Goal: Check status: Check status

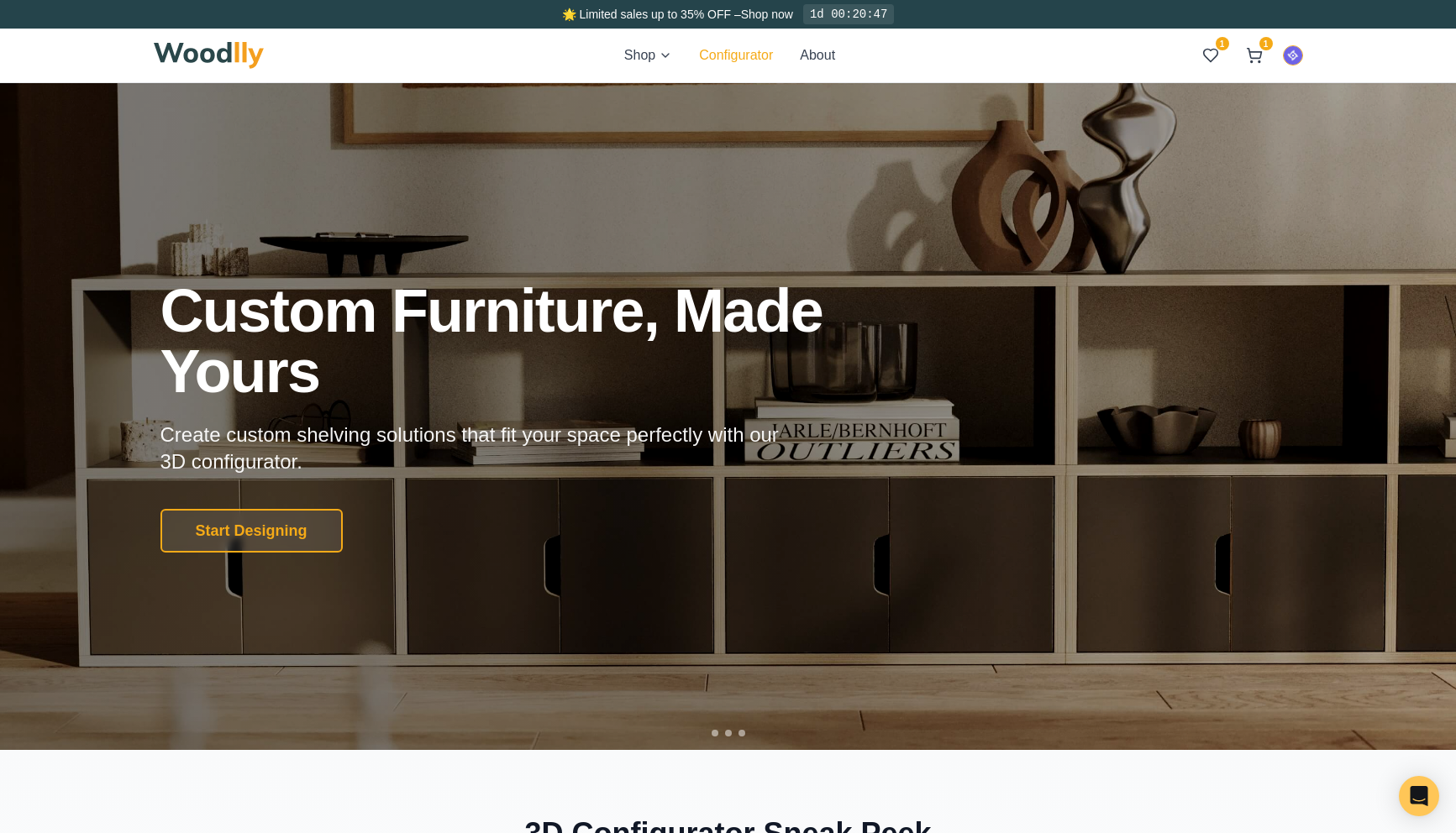
click at [719, 61] on button "Configurator" at bounding box center [736, 55] width 74 height 20
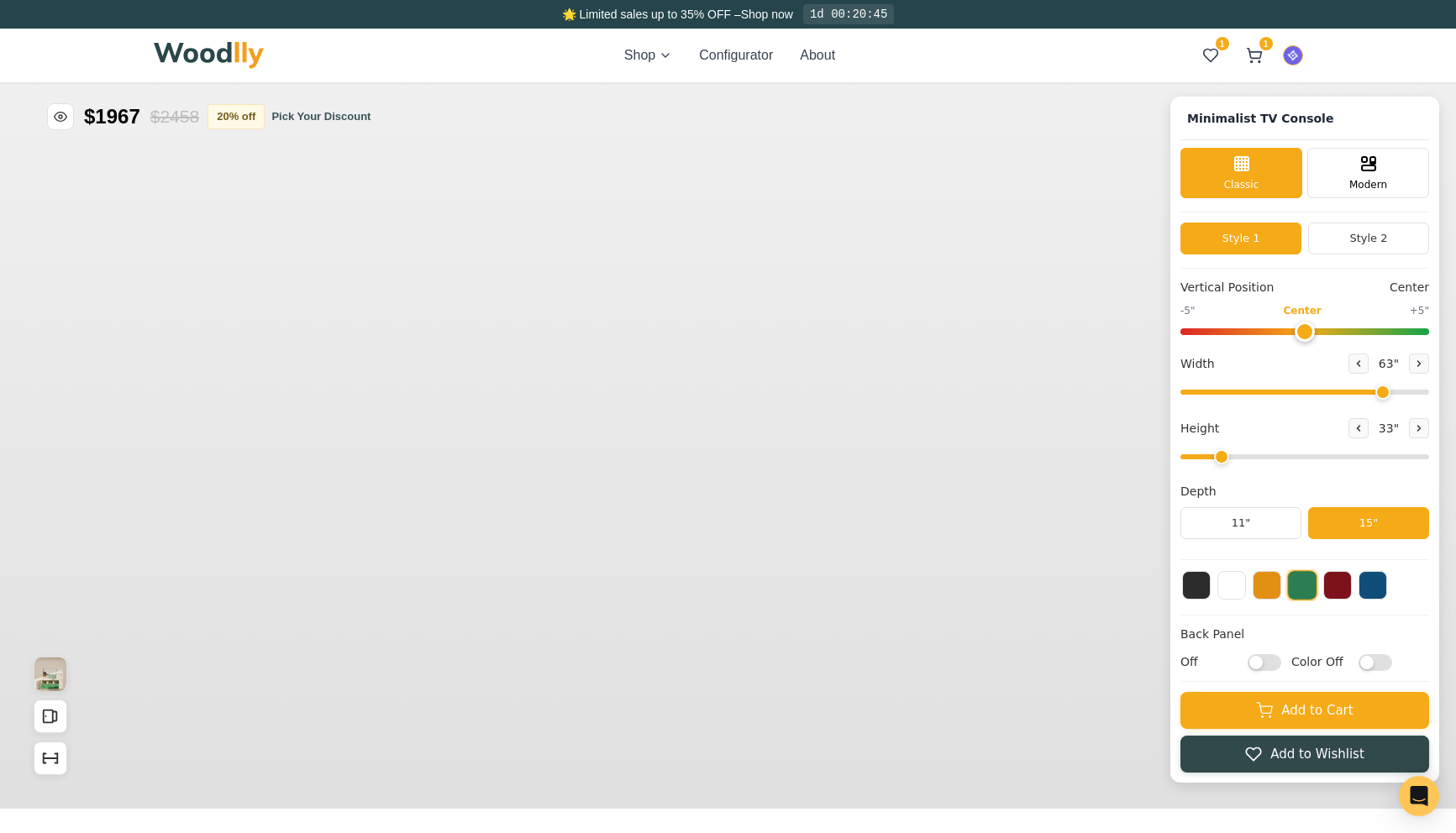
type input "63"
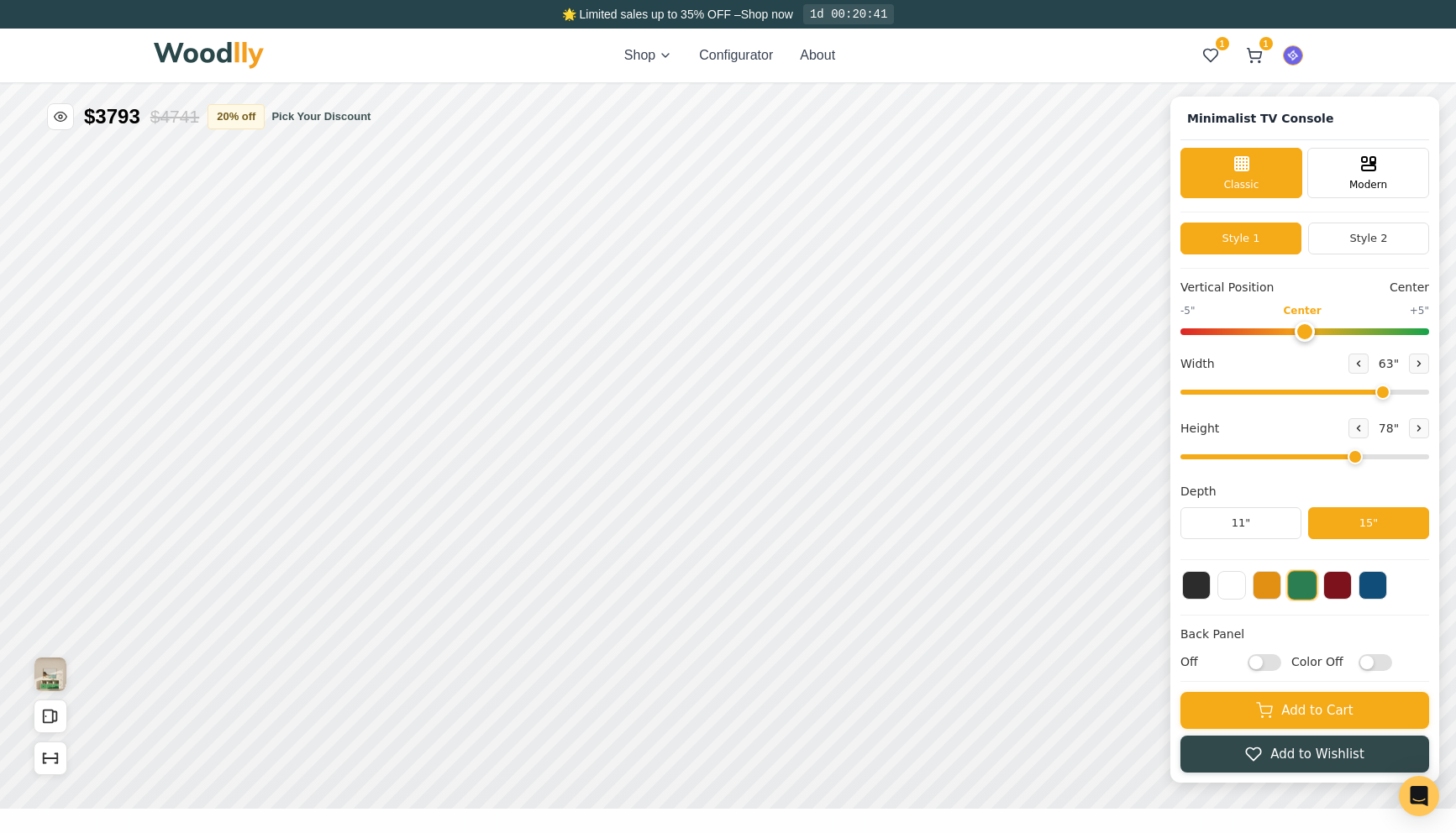
drag, startPoint x: 1226, startPoint y: 456, endPoint x: 1370, endPoint y: 466, distance: 144.3
type input "6"
click at [1370, 460] on input "range" at bounding box center [1304, 457] width 249 height 5
drag, startPoint x: 1387, startPoint y: 395, endPoint x: 1263, endPoint y: 399, distance: 124.1
click at [1263, 395] on input "range" at bounding box center [1304, 392] width 249 height 5
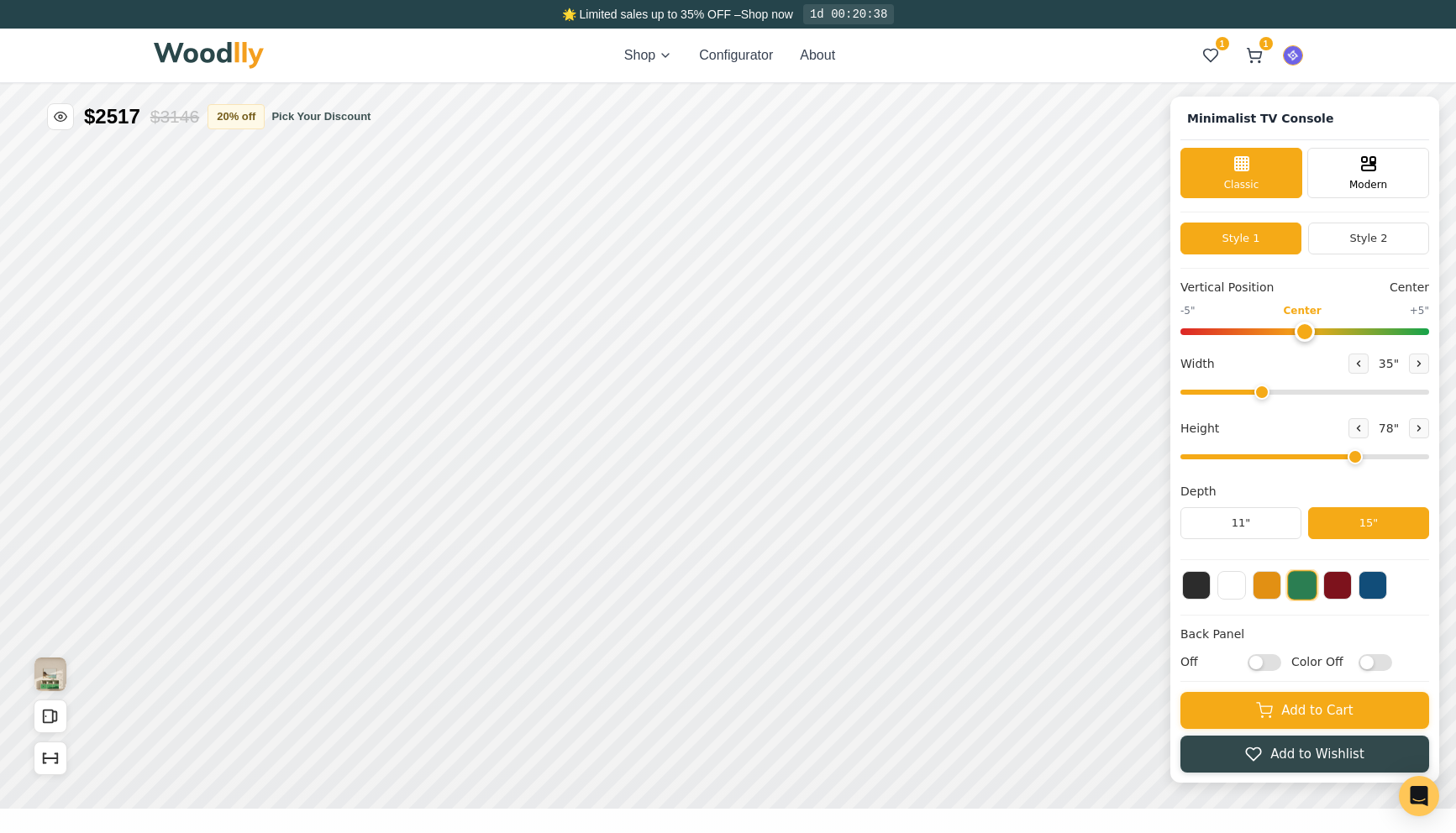
click at [1263, 395] on input "range" at bounding box center [1304, 392] width 249 height 5
click at [1418, 365] on icon at bounding box center [1419, 364] width 3 height 5
type input "36"
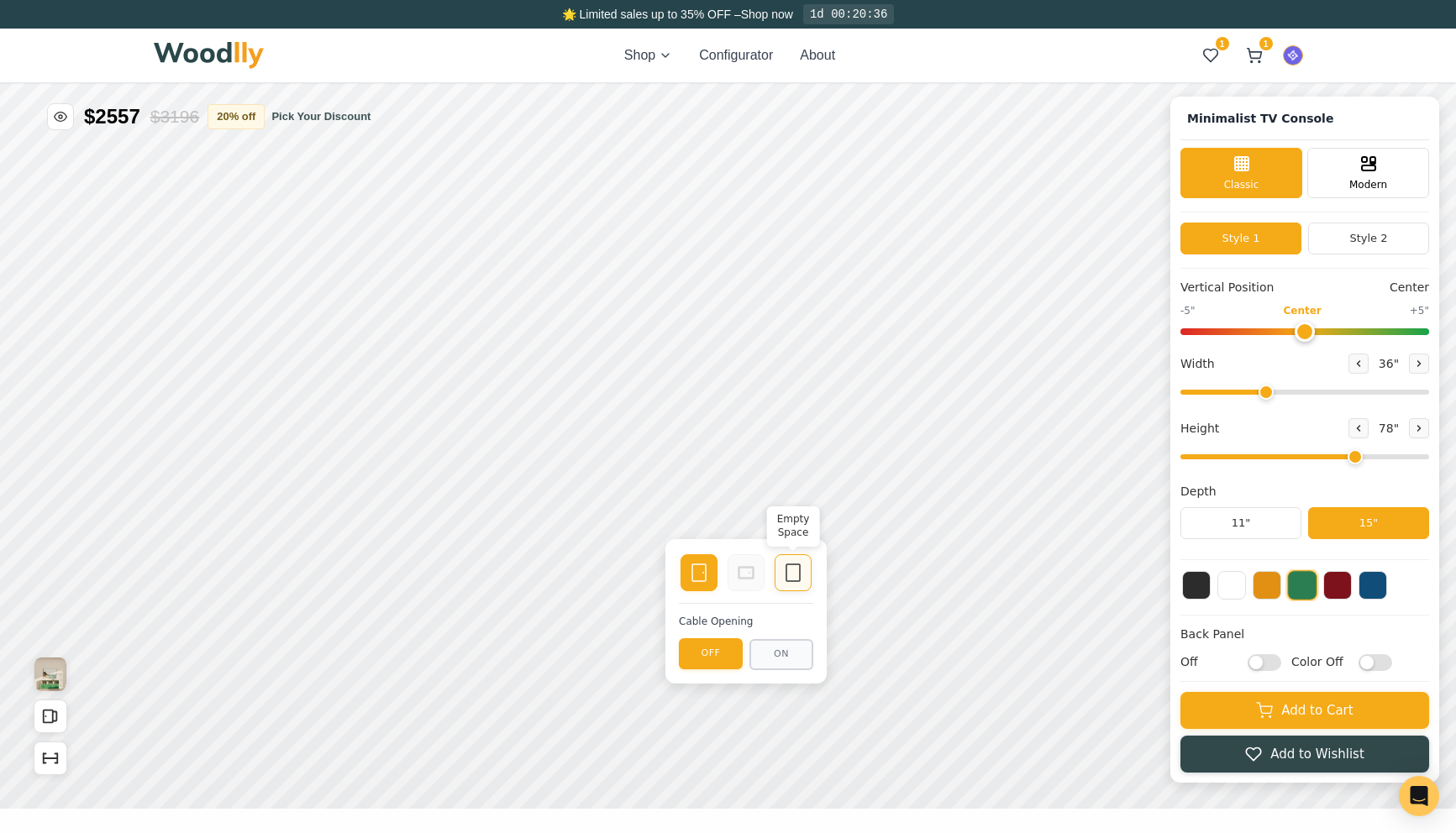
click at [784, 570] on icon at bounding box center [792, 573] width 20 height 20
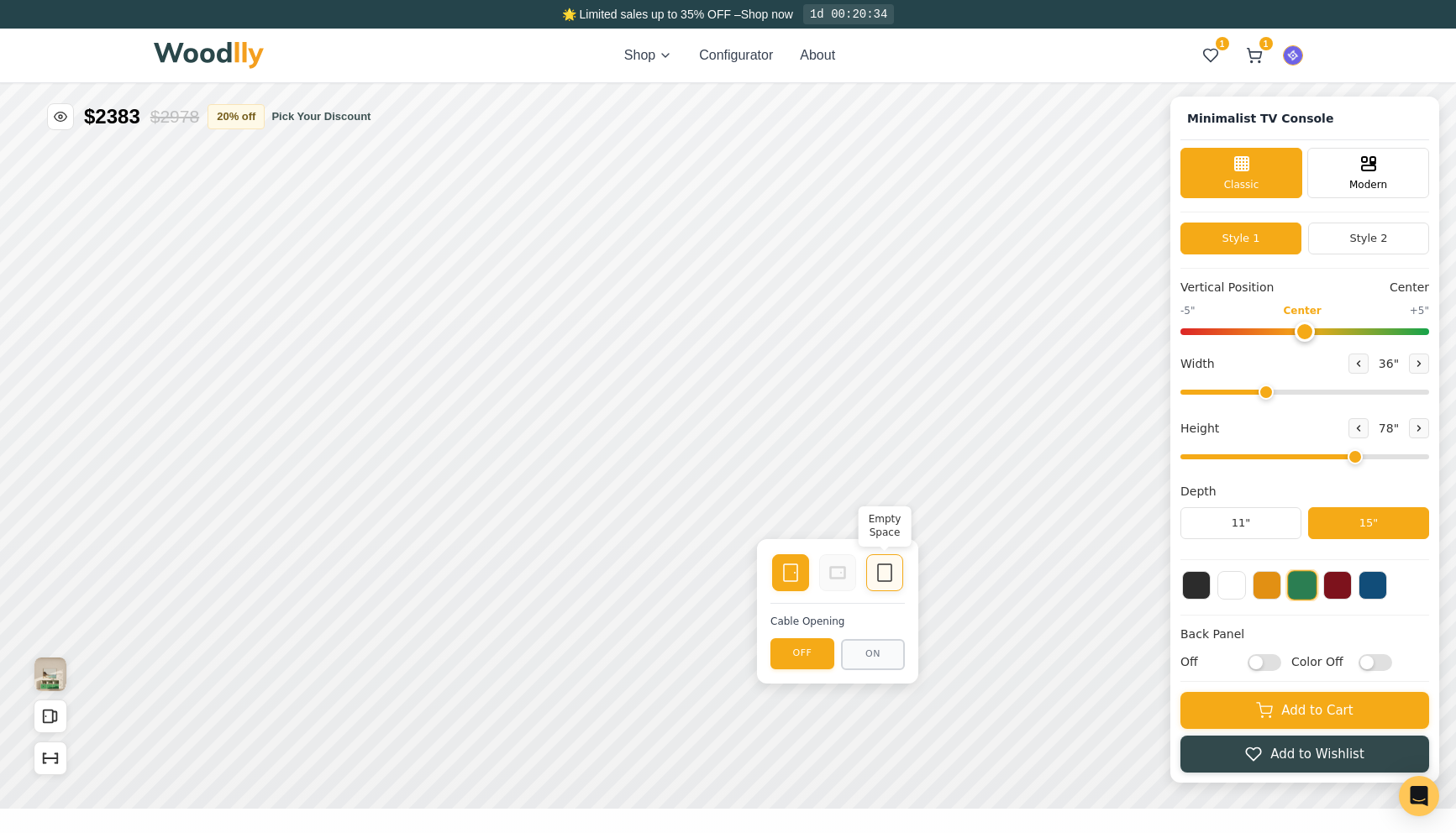
click at [881, 578] on icon at bounding box center [884, 573] width 20 height 20
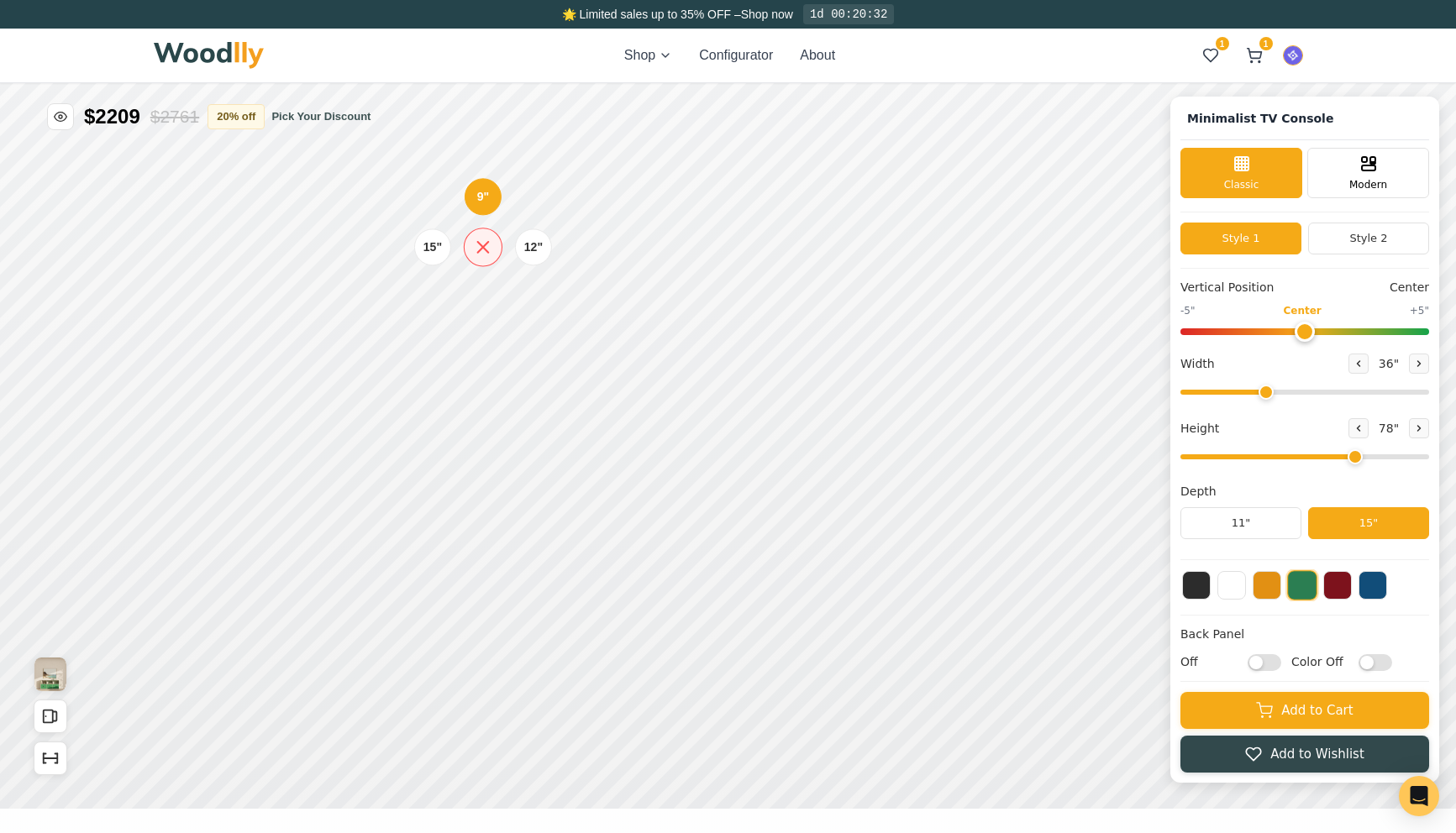
click at [432, 243] on div "15"" at bounding box center [432, 248] width 19 height 18
click at [1358, 428] on icon at bounding box center [1358, 428] width 3 height 5
type input "5"
click at [425, 331] on div "15"" at bounding box center [426, 339] width 20 height 19
click at [436, 420] on div "15"" at bounding box center [432, 423] width 20 height 19
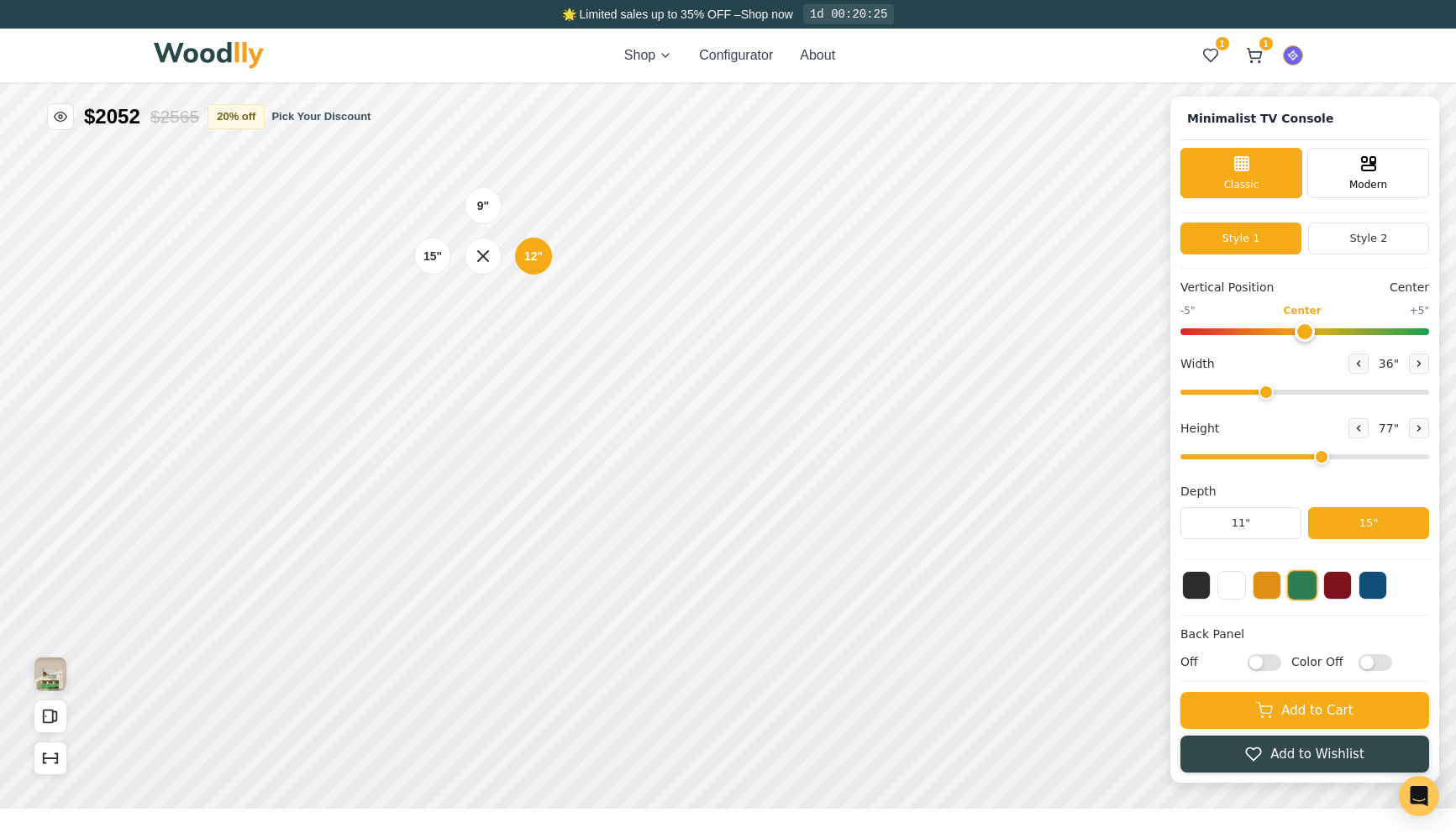
click at [437, 253] on div "15"" at bounding box center [432, 256] width 19 height 18
click at [1377, 667] on input "Color Off" at bounding box center [1375, 663] width 34 height 17
click at [1377, 667] on input "Color On" at bounding box center [1375, 663] width 34 height 17
click at [1240, 585] on button at bounding box center [1231, 583] width 29 height 29
click at [1370, 660] on input "Color Off" at bounding box center [1375, 663] width 34 height 17
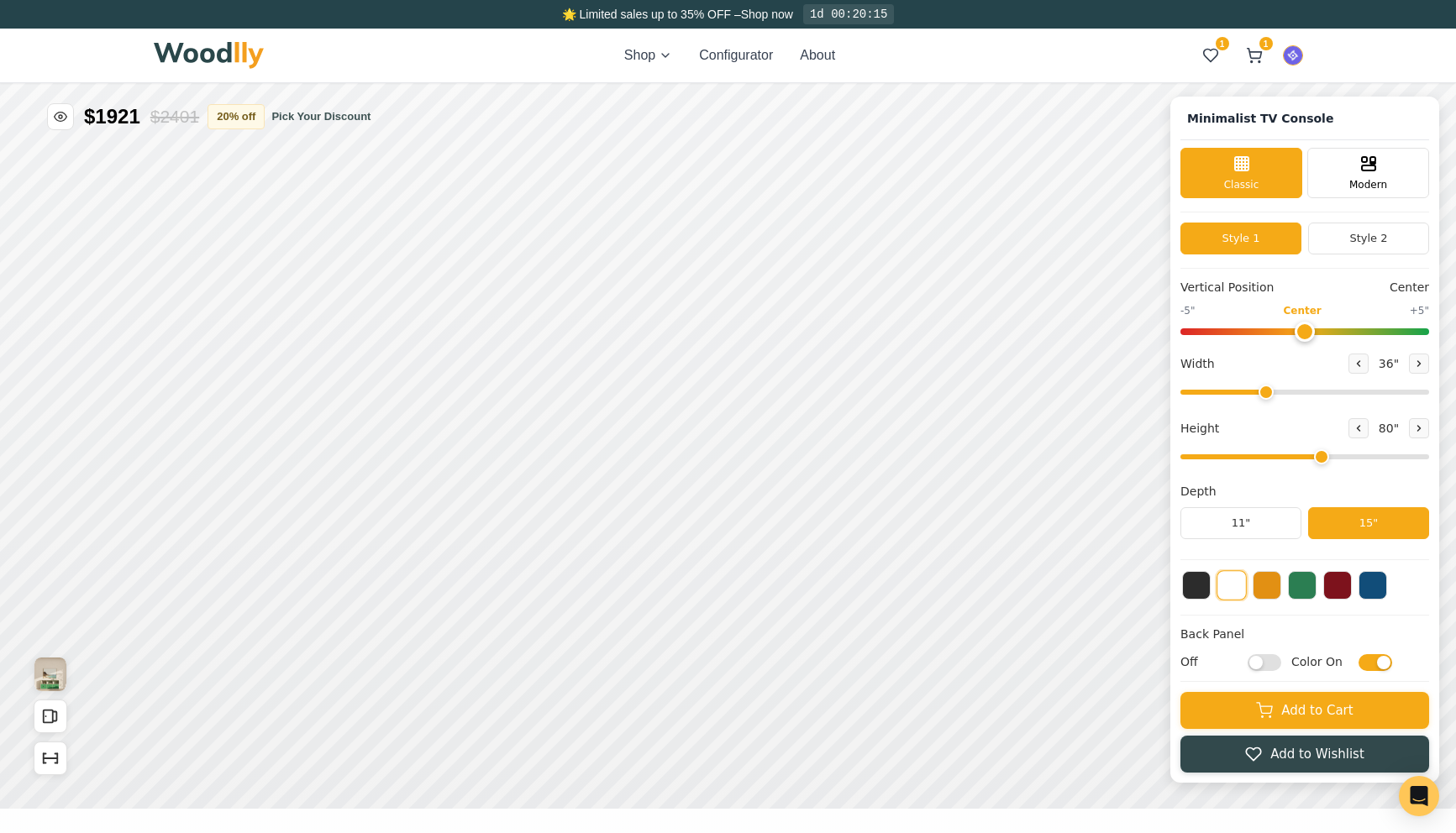
click at [1370, 660] on input "Color On" at bounding box center [1375, 663] width 34 height 17
click at [1370, 660] on input "Color Off" at bounding box center [1375, 663] width 34 height 17
click at [1370, 660] on input "Color On" at bounding box center [1375, 663] width 34 height 17
checkbox input "false"
drag, startPoint x: 1266, startPoint y: 390, endPoint x: 1446, endPoint y: 393, distance: 180.0
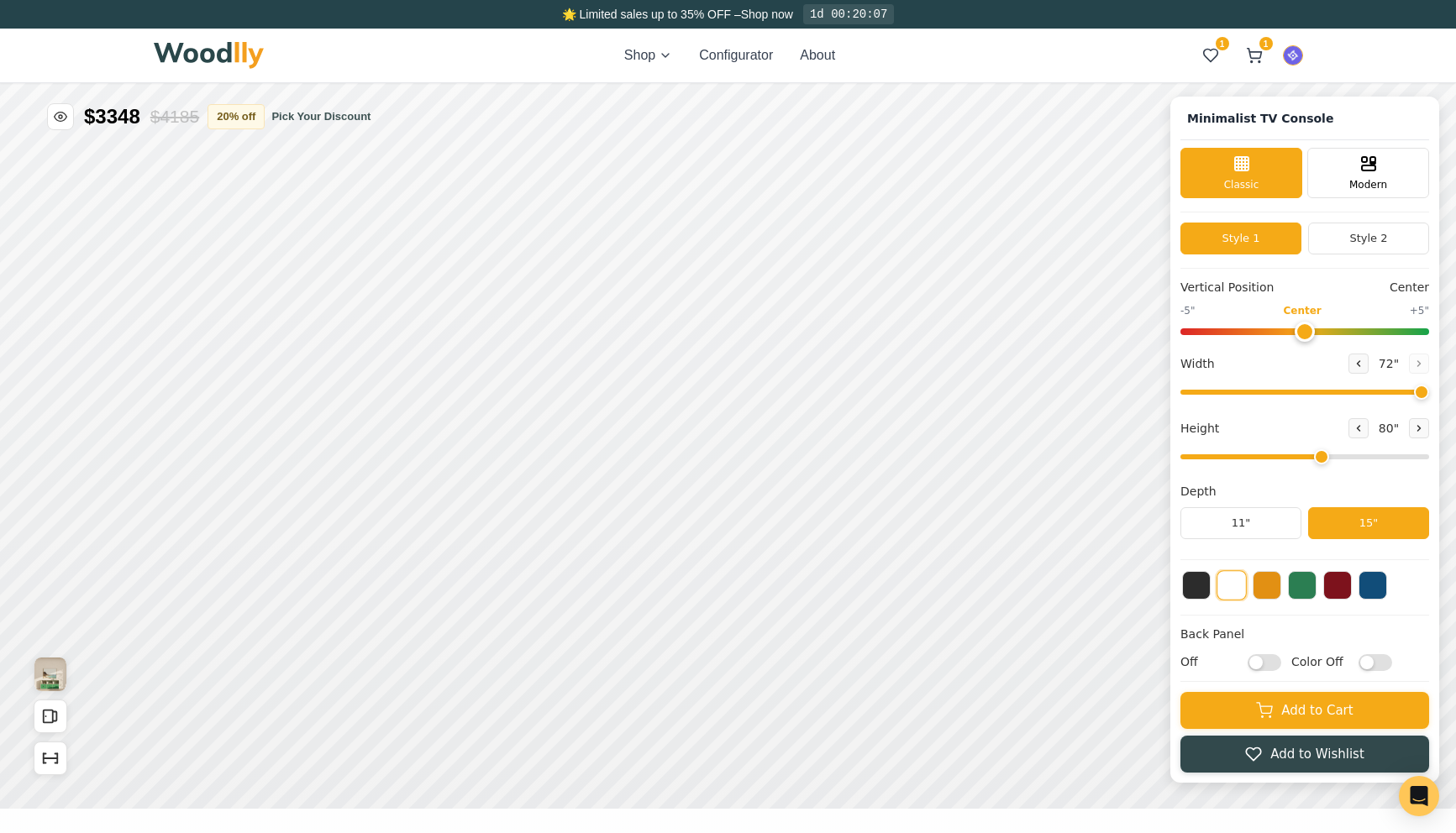
click at [1429, 393] on input "range" at bounding box center [1304, 392] width 249 height 5
click at [890, 576] on rect at bounding box center [884, 577] width 14 height 17
drag, startPoint x: 1420, startPoint y: 391, endPoint x: 1261, endPoint y: 390, distance: 159.0
click at [1261, 390] on input "range" at bounding box center [1304, 392] width 249 height 5
click at [1423, 367] on icon at bounding box center [1418, 364] width 10 height 10
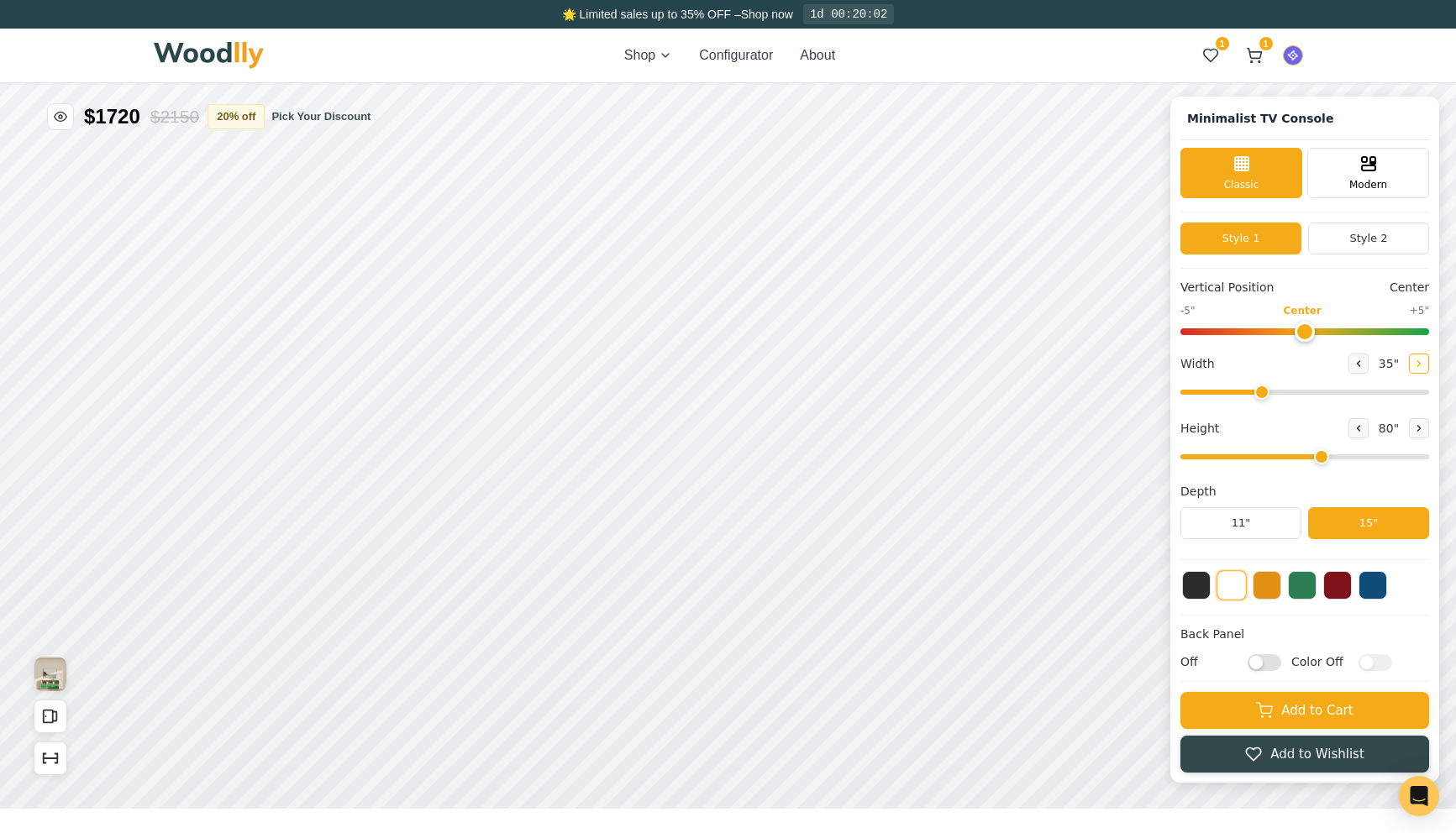
type input "36"
click at [1269, 664] on input "Off" at bounding box center [1264, 663] width 34 height 17
click at [1269, 664] on input "On" at bounding box center [1264, 663] width 34 height 17
click at [1269, 664] on input "Off" at bounding box center [1264, 663] width 34 height 17
click at [1269, 664] on input "On" at bounding box center [1264, 663] width 34 height 17
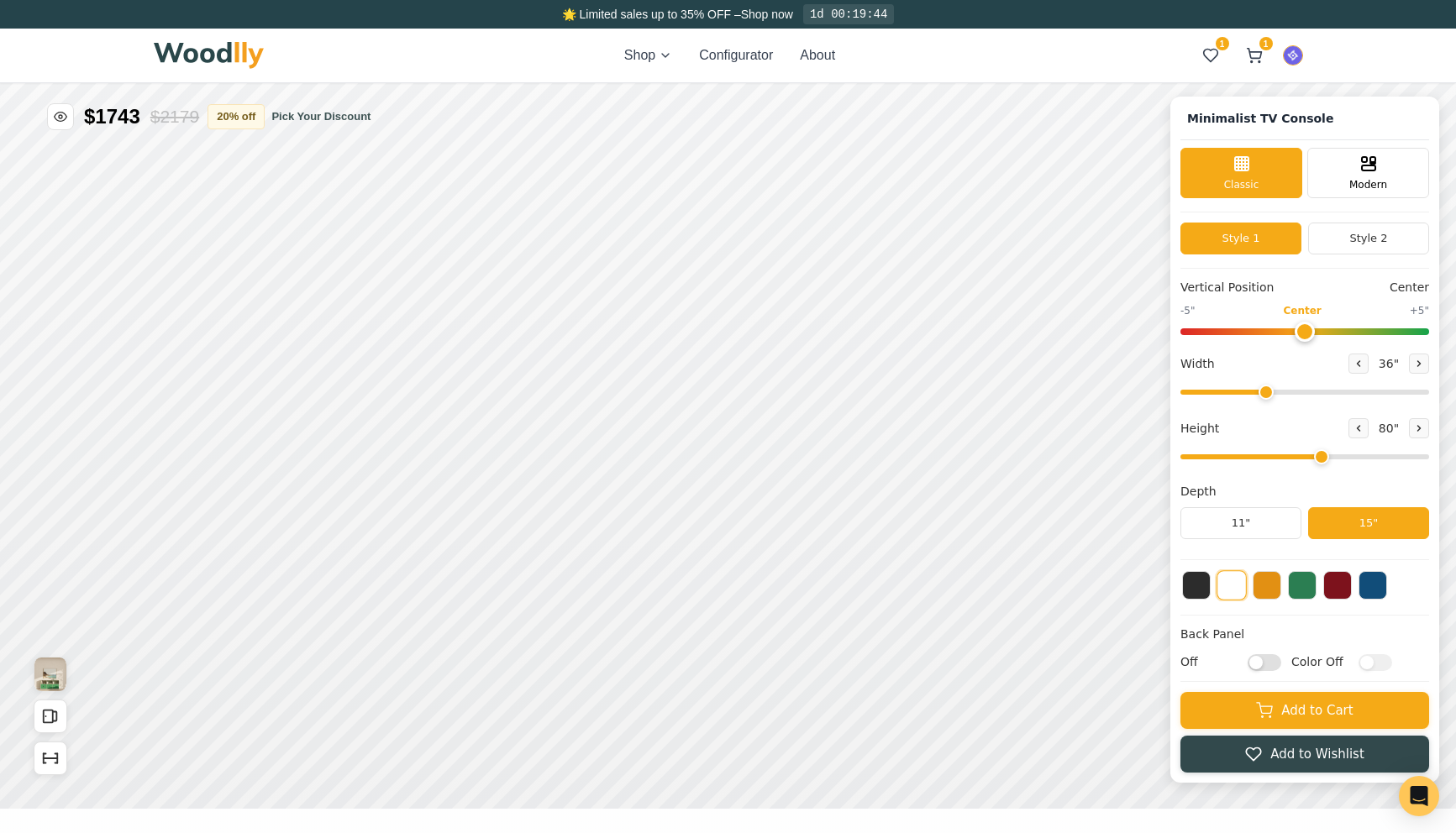
click at [1269, 664] on input "Off" at bounding box center [1264, 663] width 34 height 17
click at [1269, 664] on input "On" at bounding box center [1264, 663] width 34 height 17
checkbox input "false"
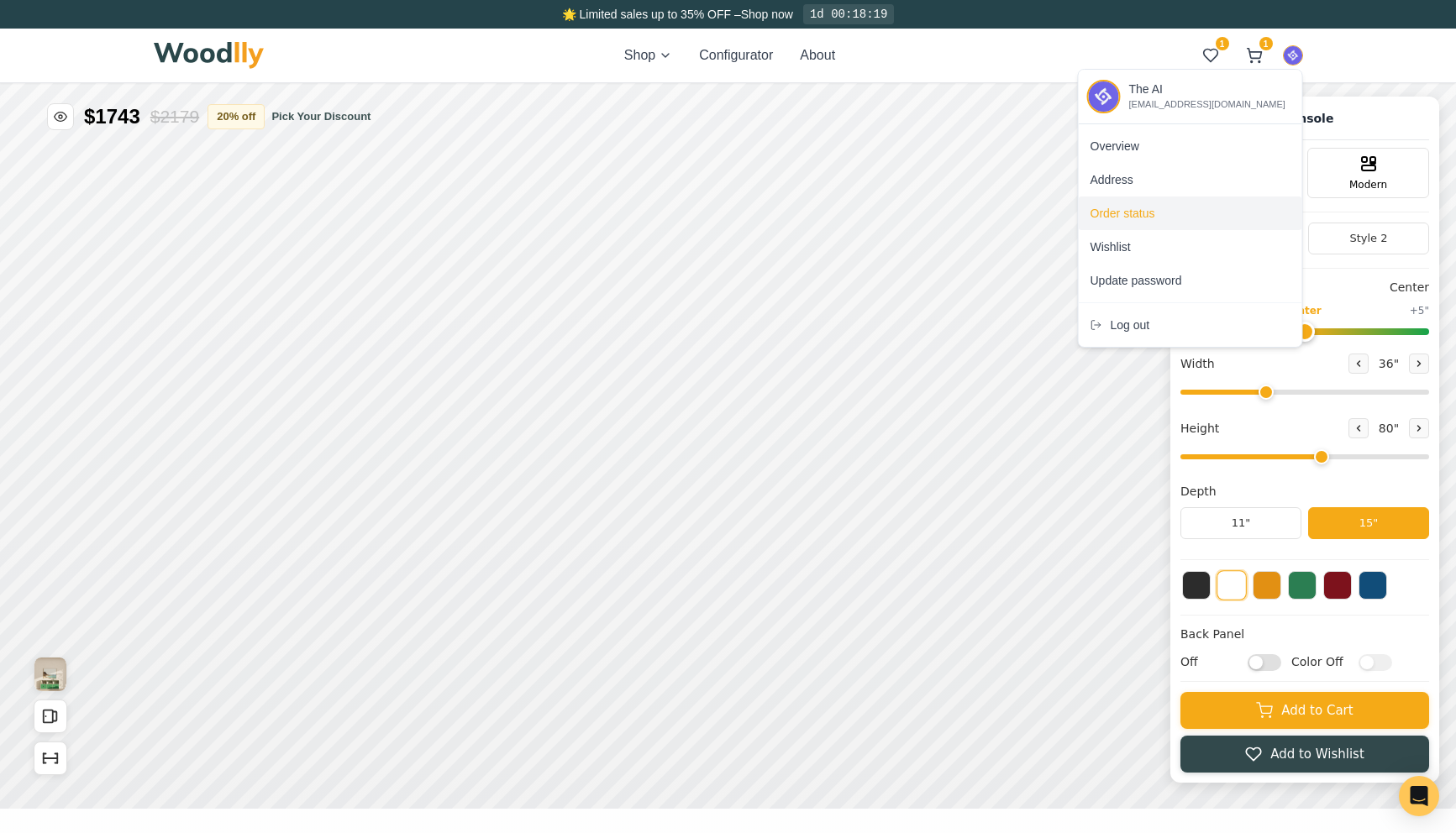
click at [1127, 213] on span "Order status" at bounding box center [1122, 213] width 64 height 17
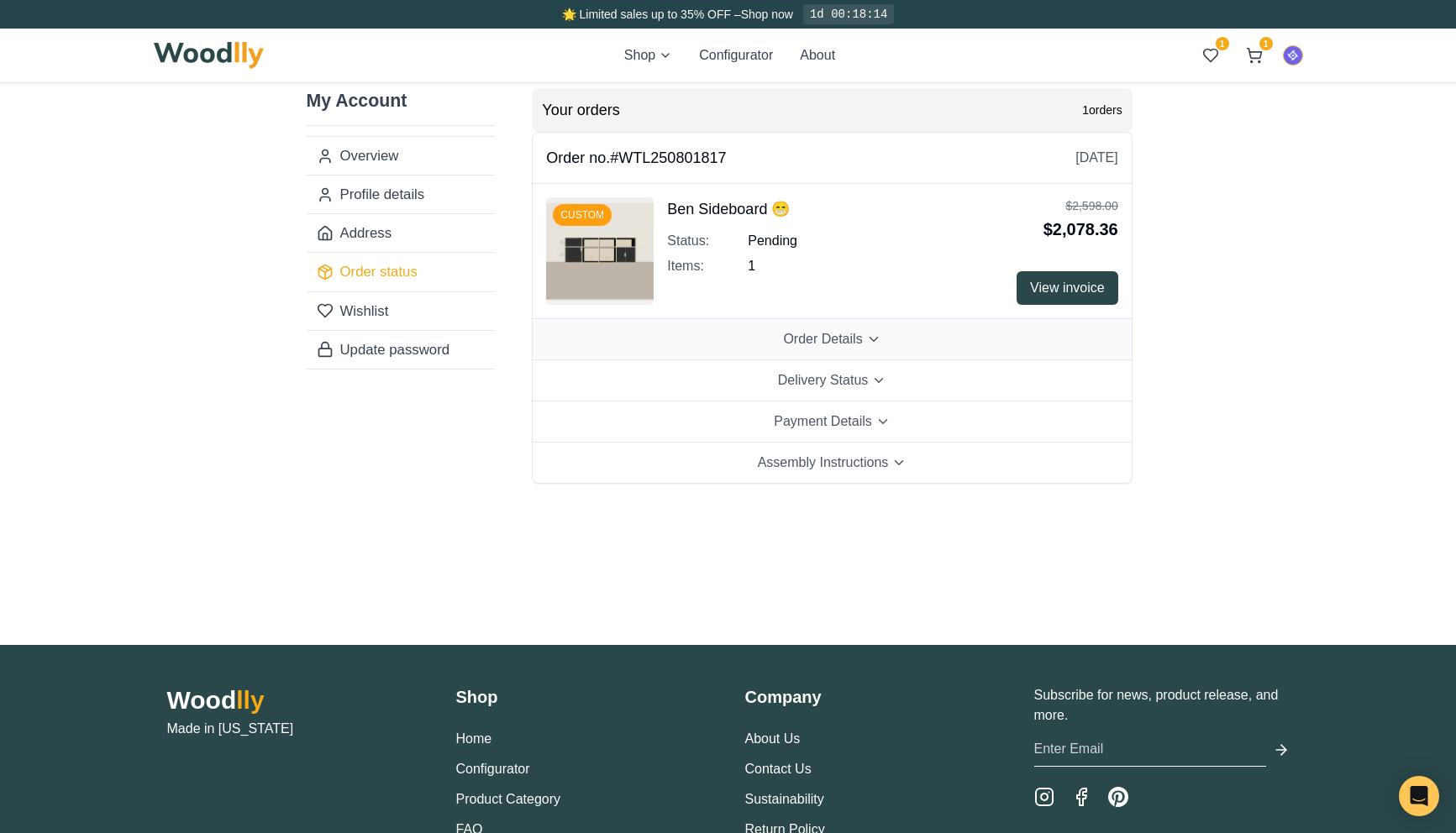
click at [858, 343] on span "Order Details" at bounding box center [822, 339] width 79 height 20
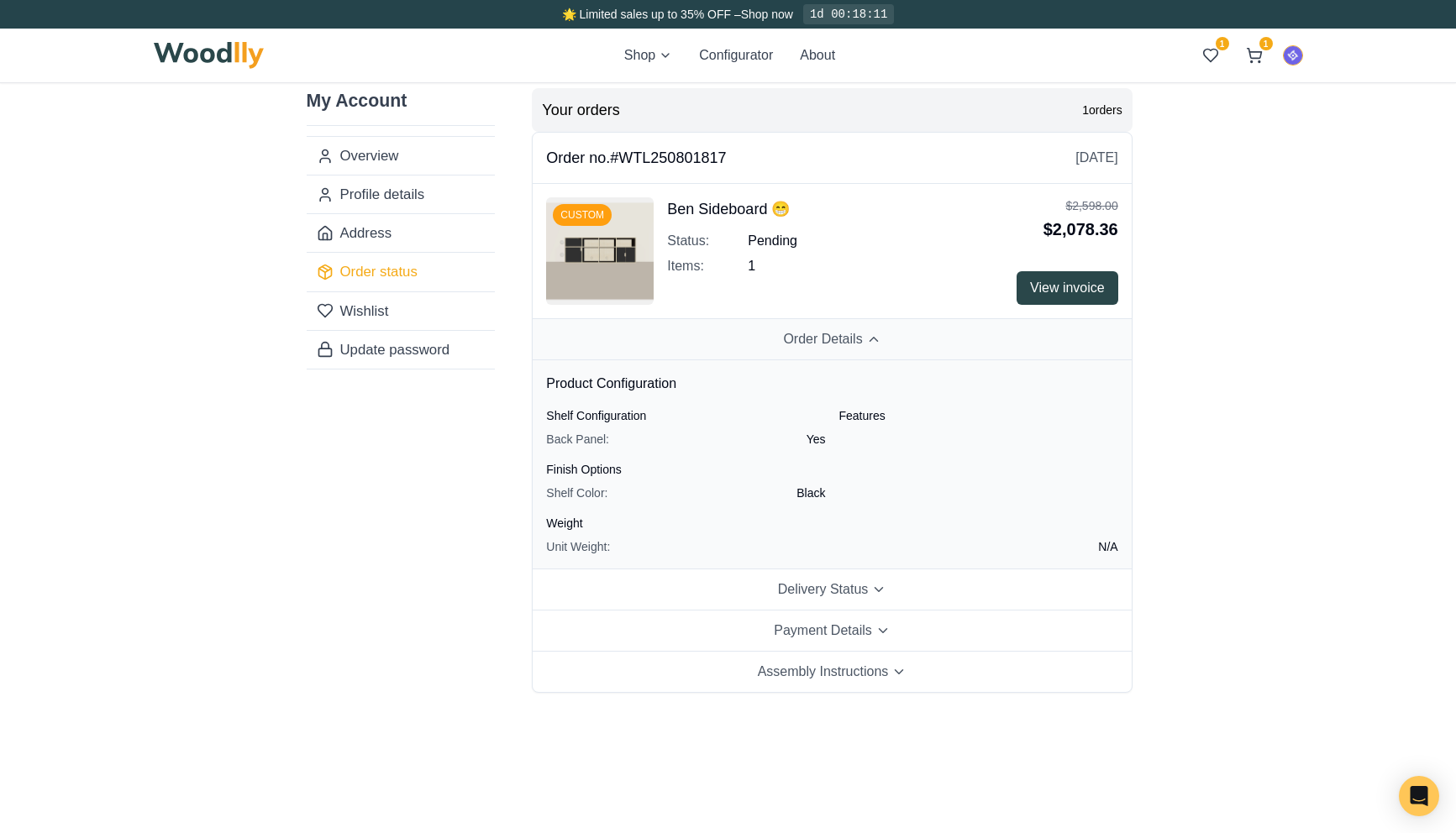
click at [882, 343] on button "Order Details" at bounding box center [832, 340] width 598 height 42
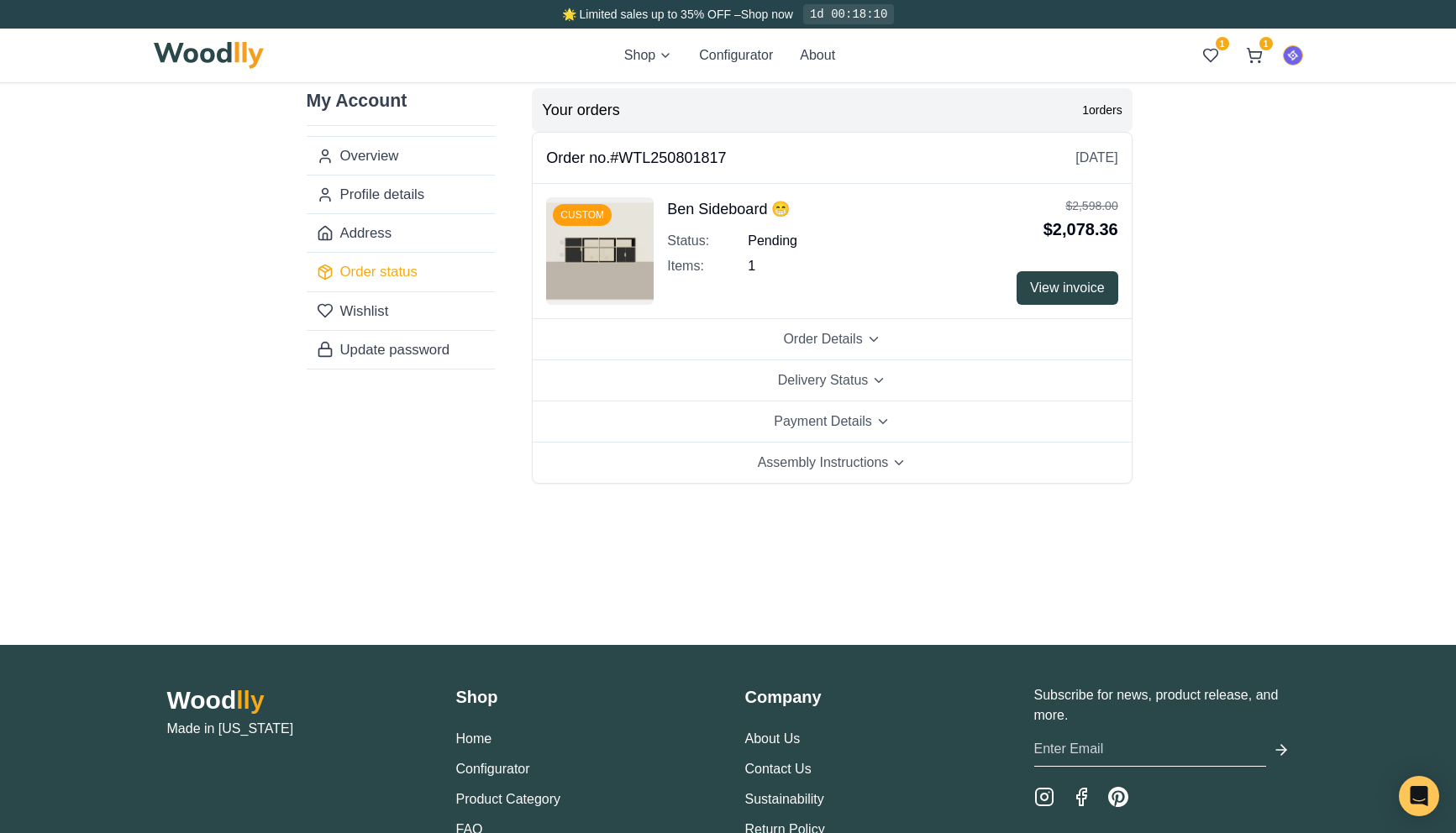
click at [1288, 58] on html "🌟 Limited sales up to 35% OFF – Shop now 1d 00:18:10 Shop Configurator About 1 …" at bounding box center [728, 505] width 1456 height 1011
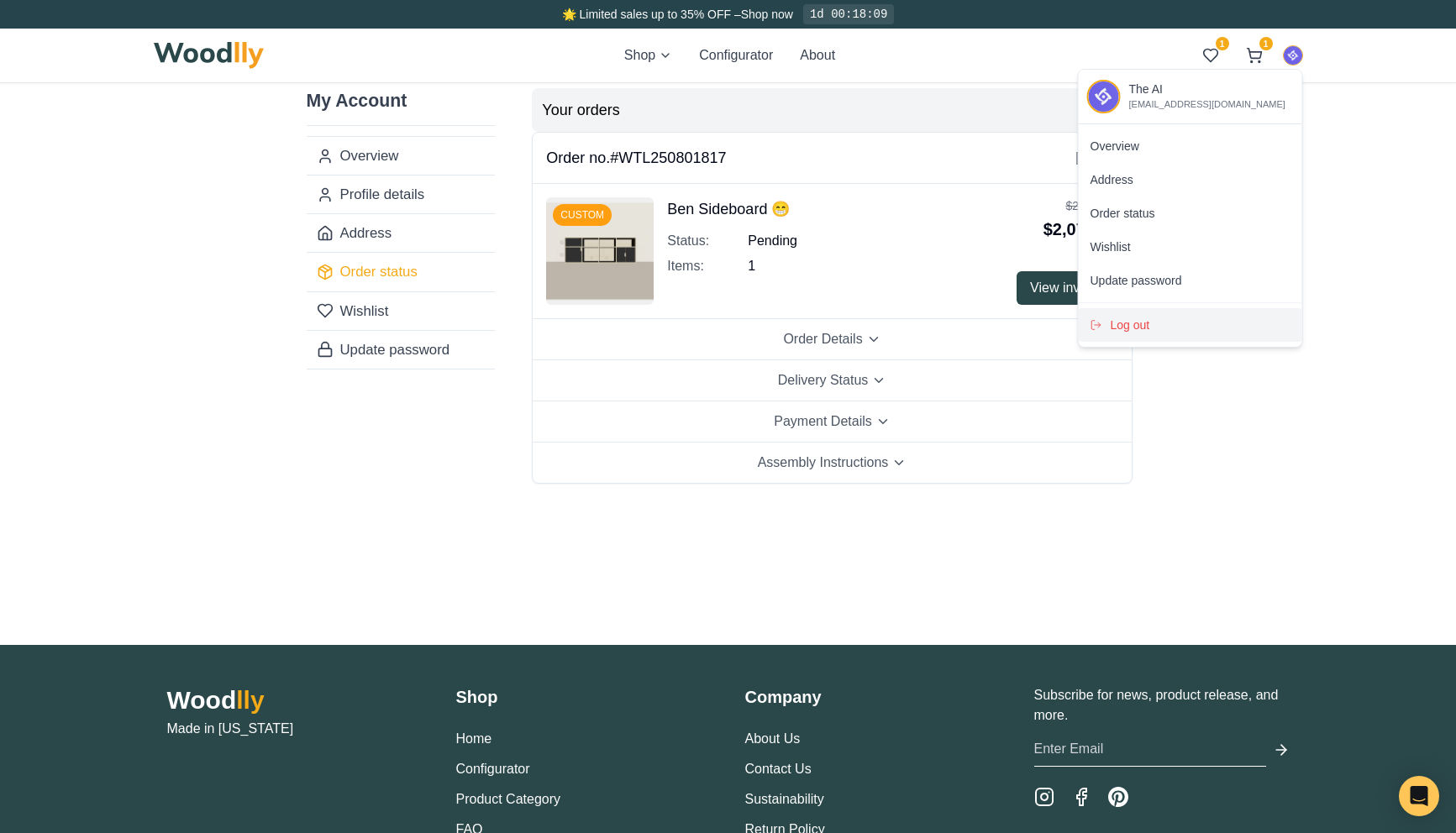
click at [1155, 327] on div "Log out" at bounding box center [1191, 325] width 224 height 34
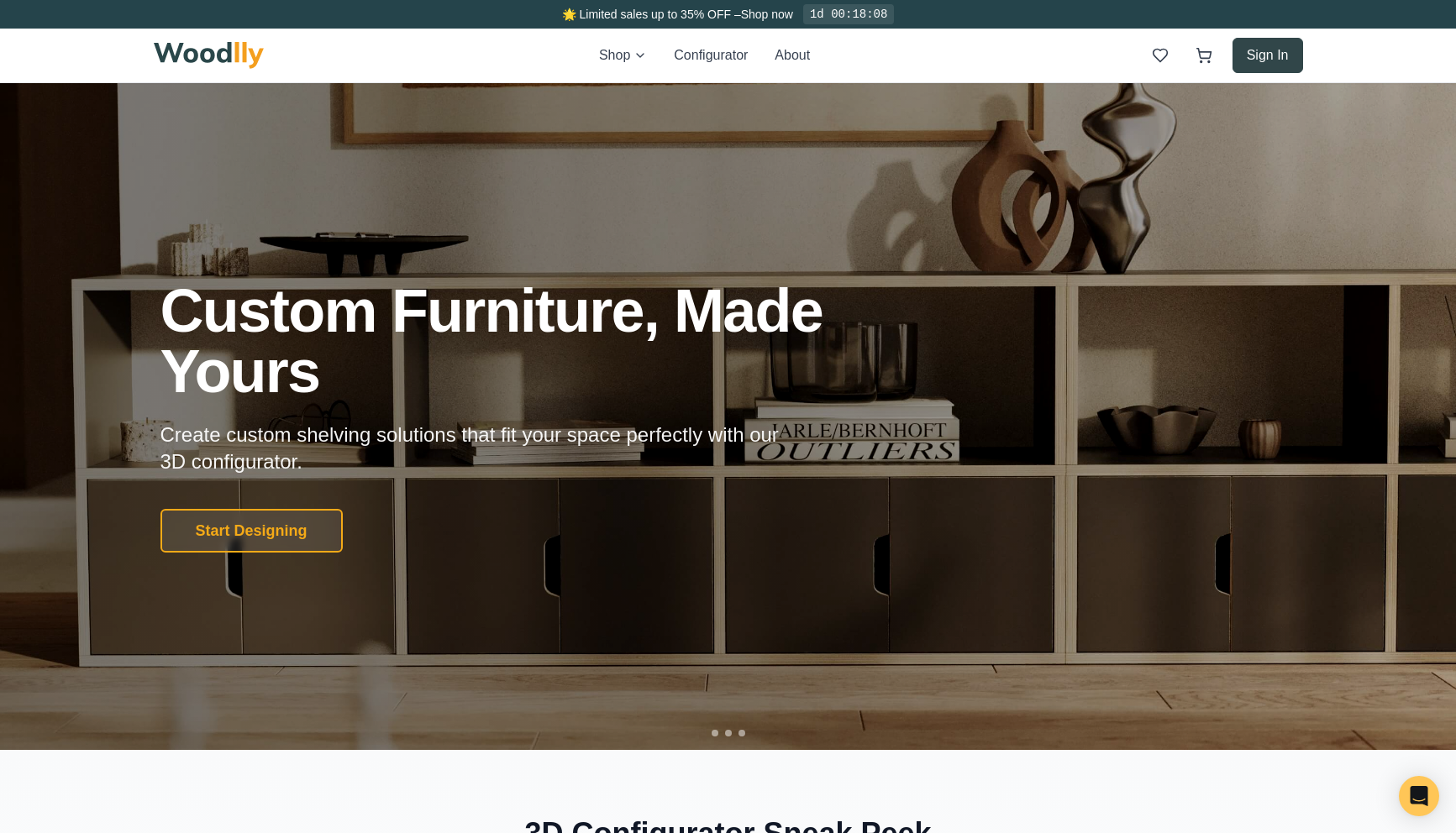
click at [1272, 55] on button "Sign In" at bounding box center [1267, 55] width 70 height 36
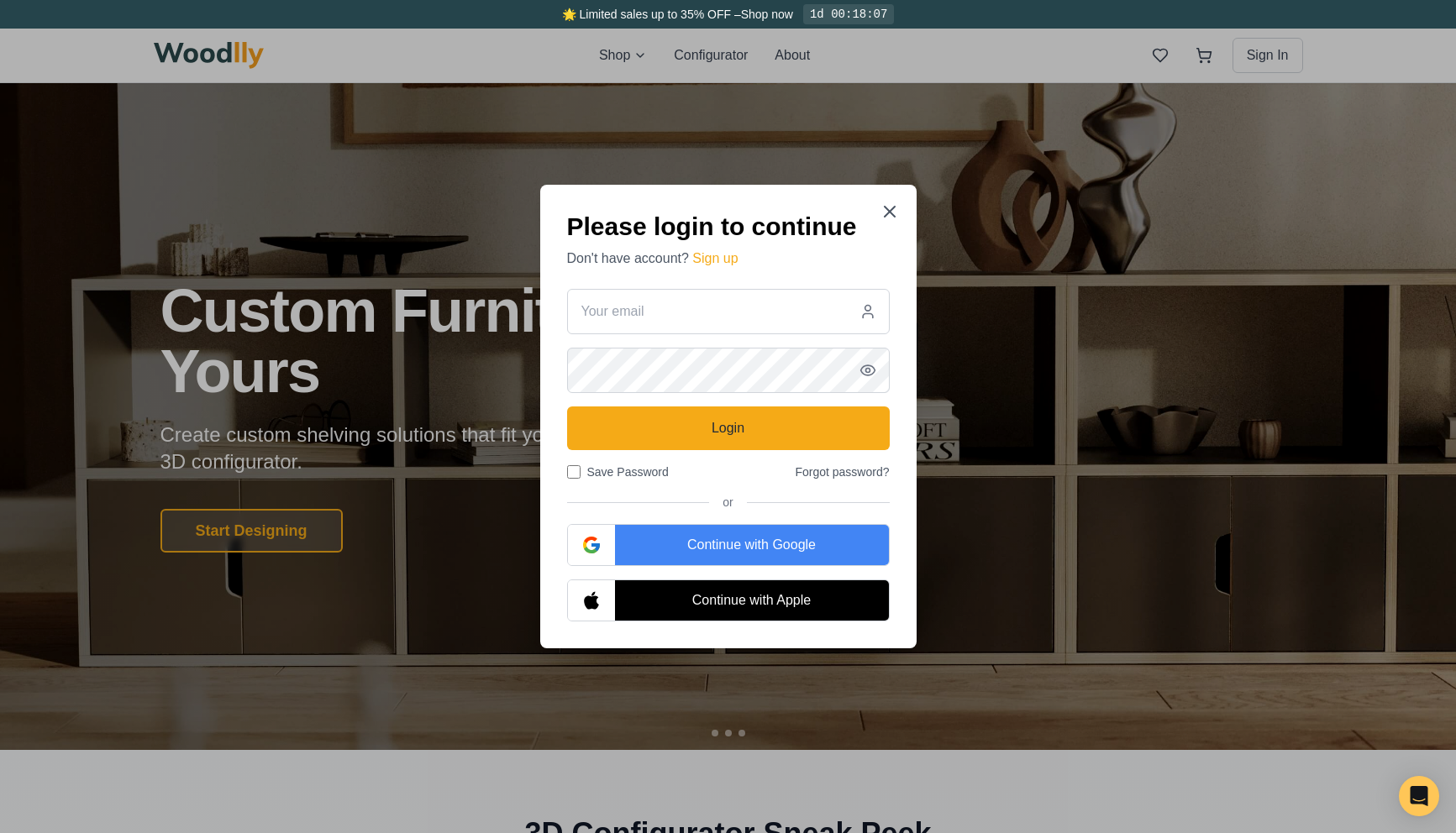
type input "[EMAIL_ADDRESS][DOMAIN_NAME]"
click at [719, 545] on div "Continue with Google" at bounding box center [752, 545] width 273 height 41
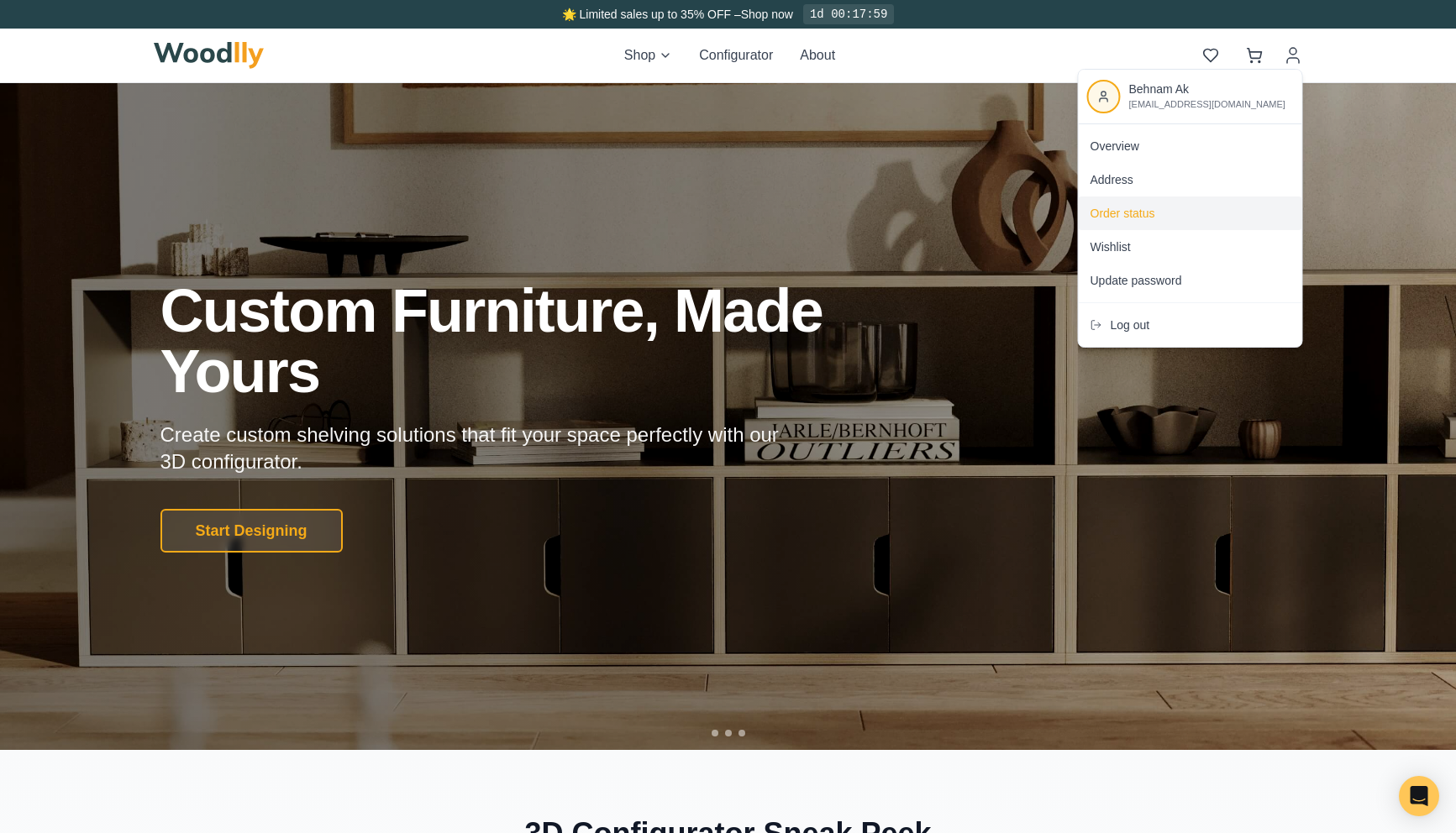
click at [1124, 208] on span "Order status" at bounding box center [1122, 213] width 64 height 17
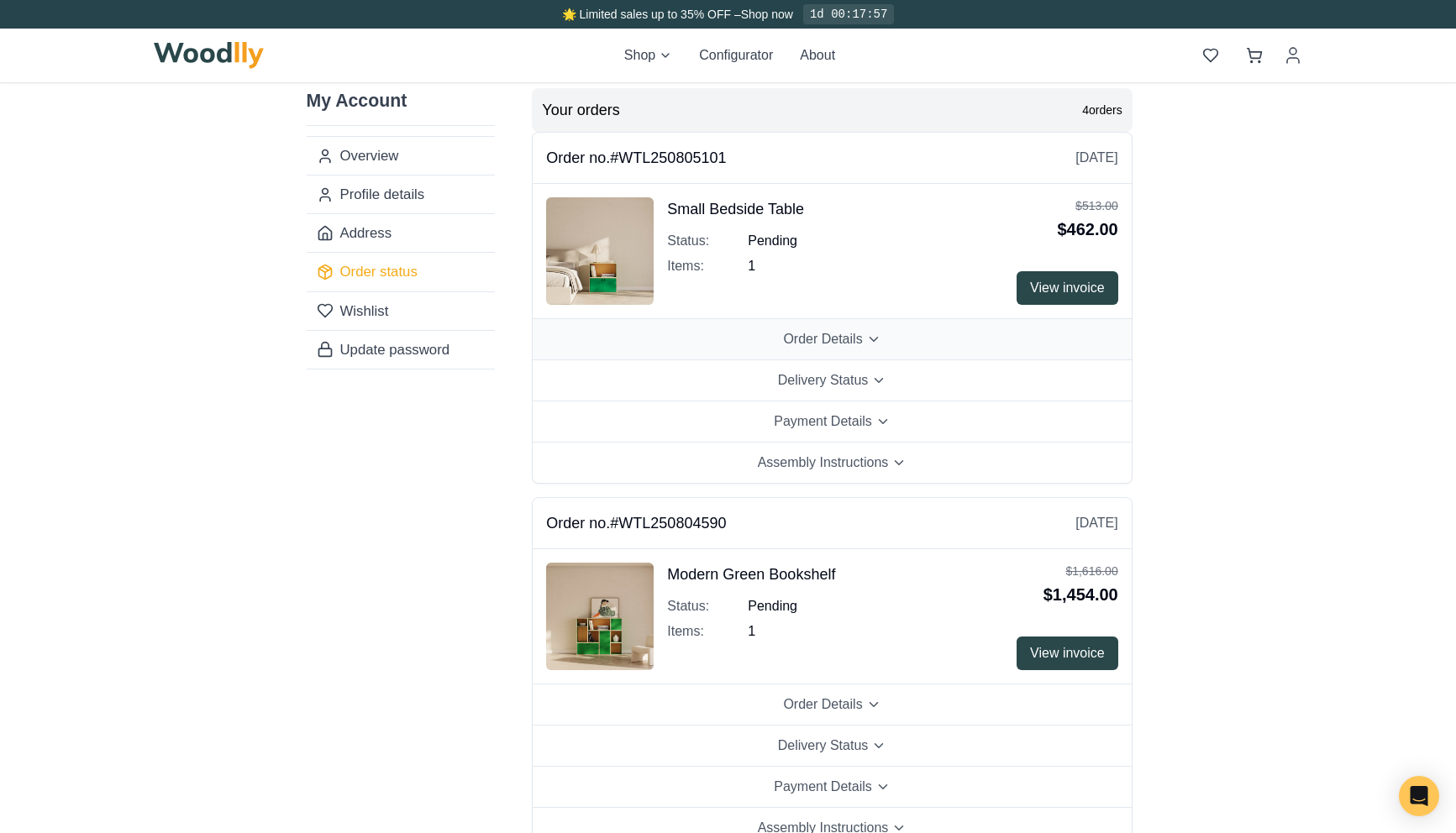
click at [896, 334] on button "Order Details" at bounding box center [832, 340] width 598 height 42
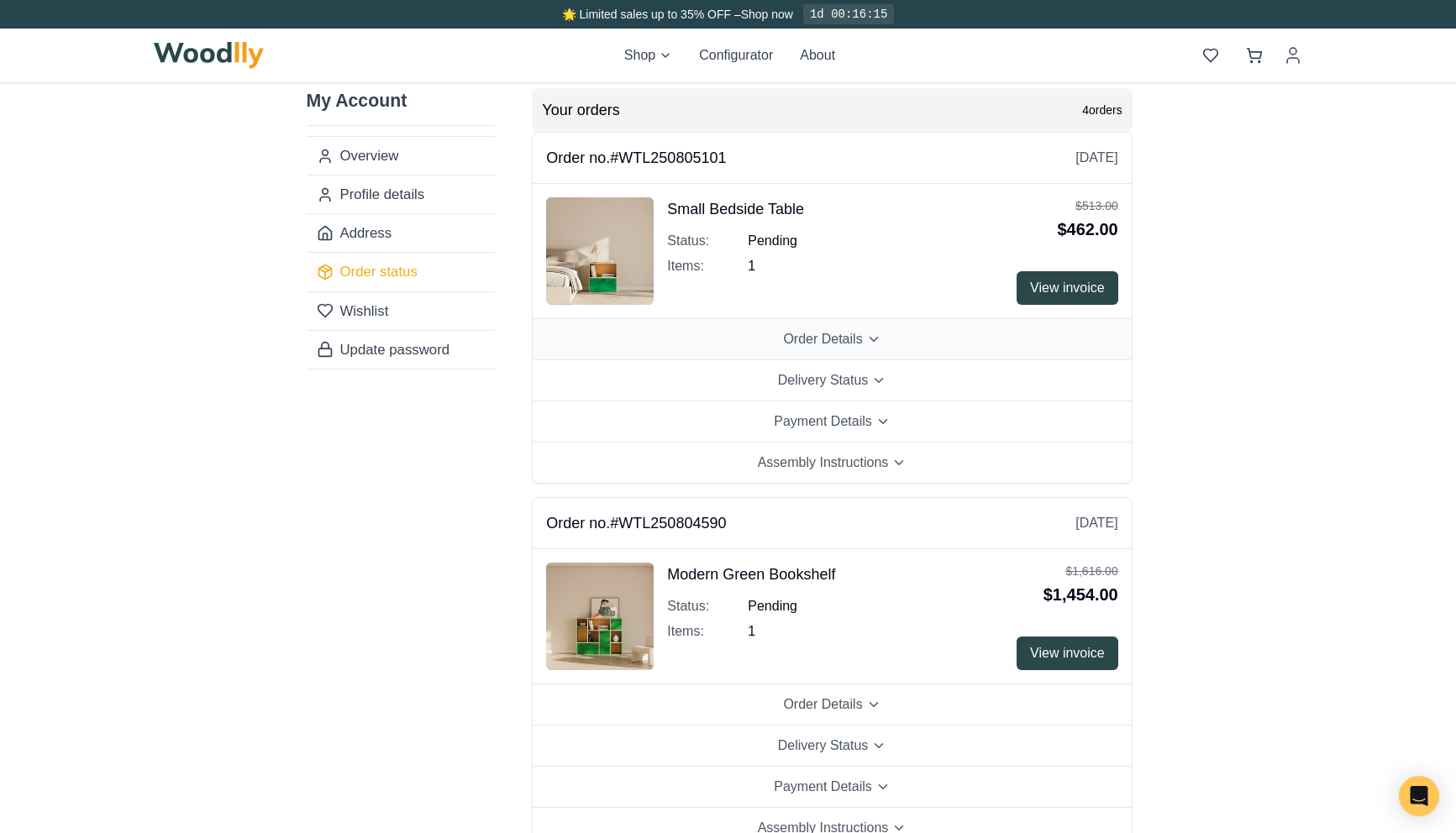
click at [1009, 342] on button "Order Details" at bounding box center [832, 340] width 598 height 42
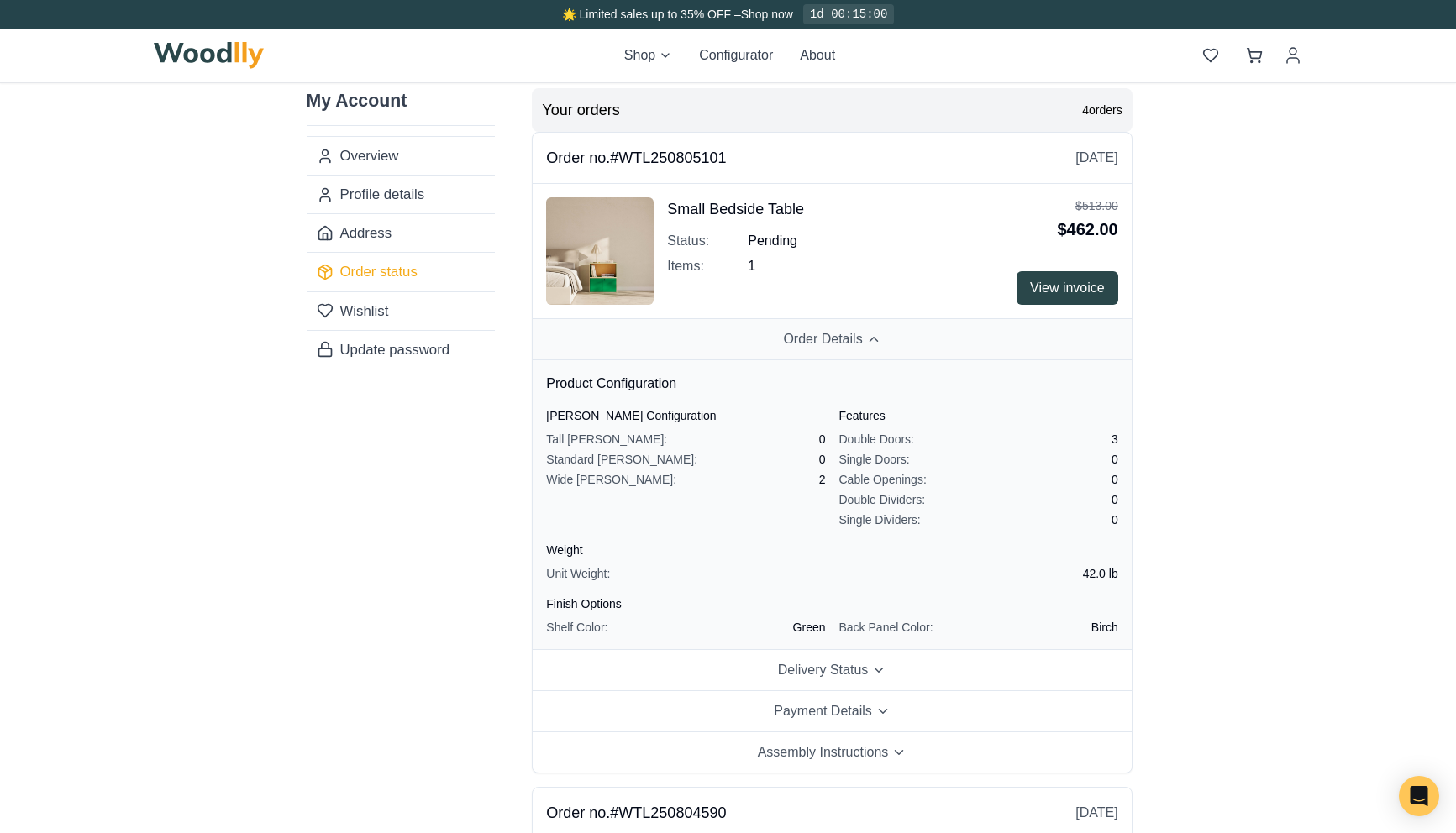
click at [932, 344] on button "Order Details" at bounding box center [832, 340] width 598 height 42
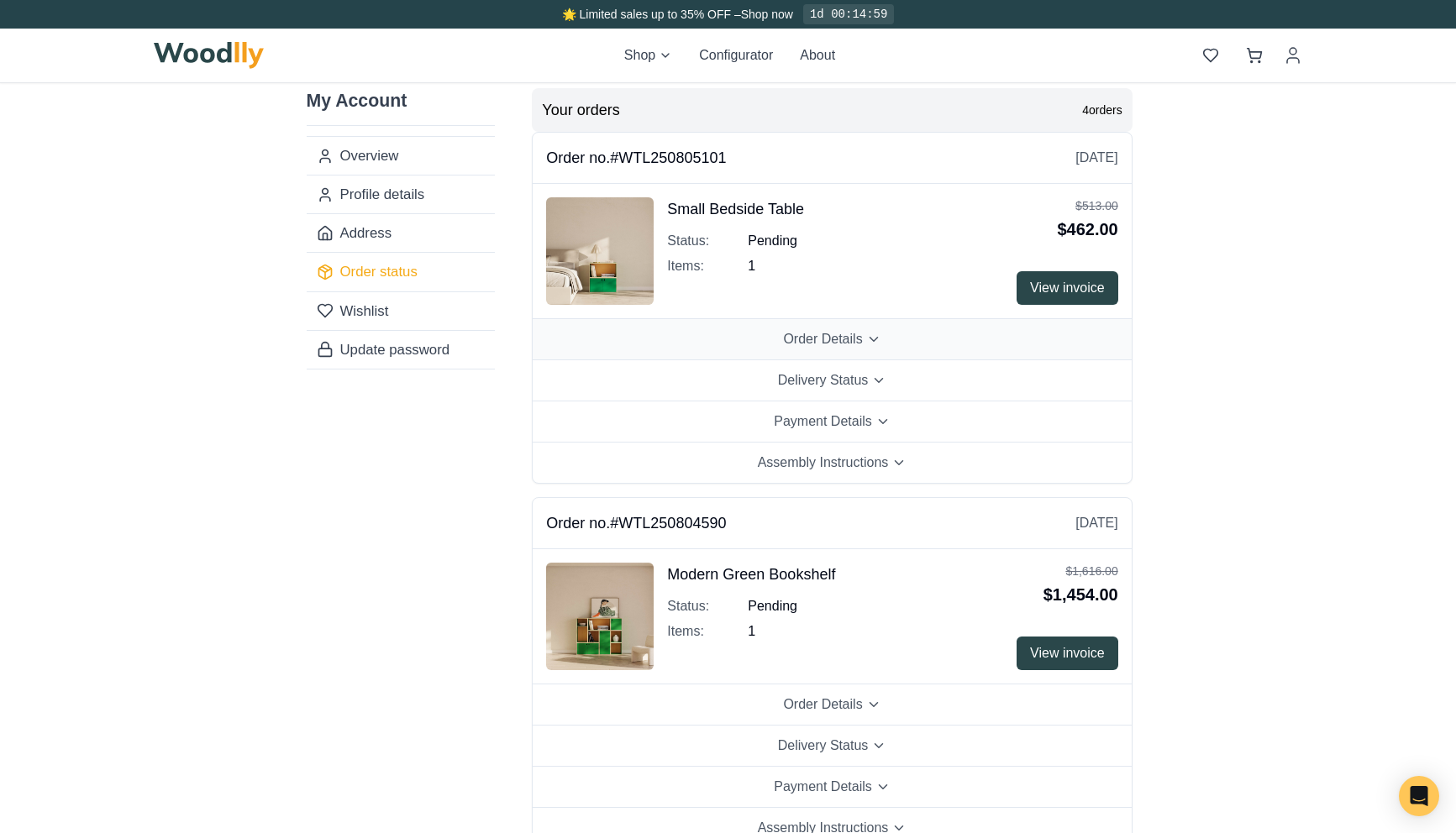
click at [932, 344] on button "Order Details" at bounding box center [832, 340] width 598 height 42
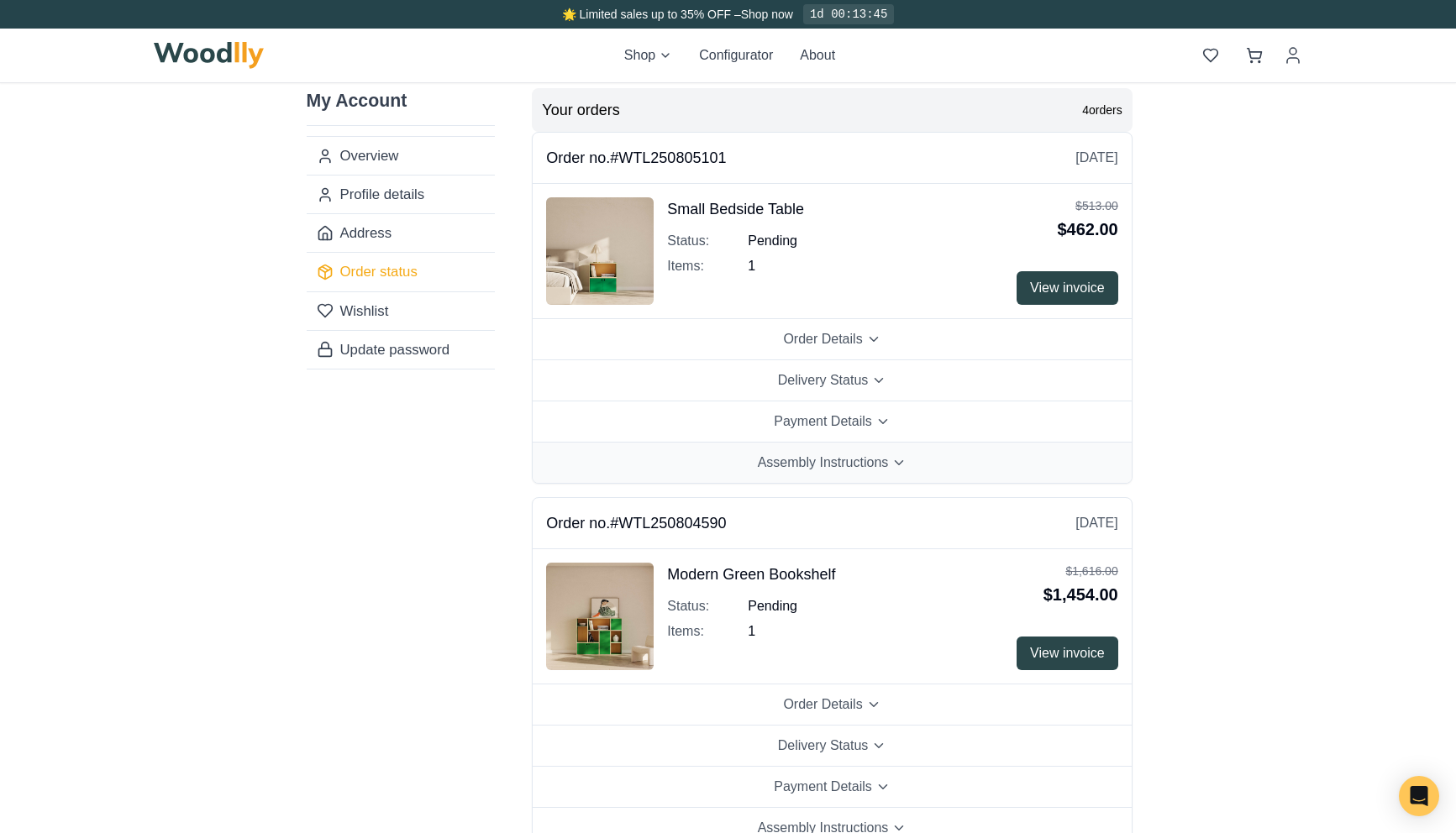
click at [995, 469] on button "Assembly Instructions" at bounding box center [832, 463] width 598 height 41
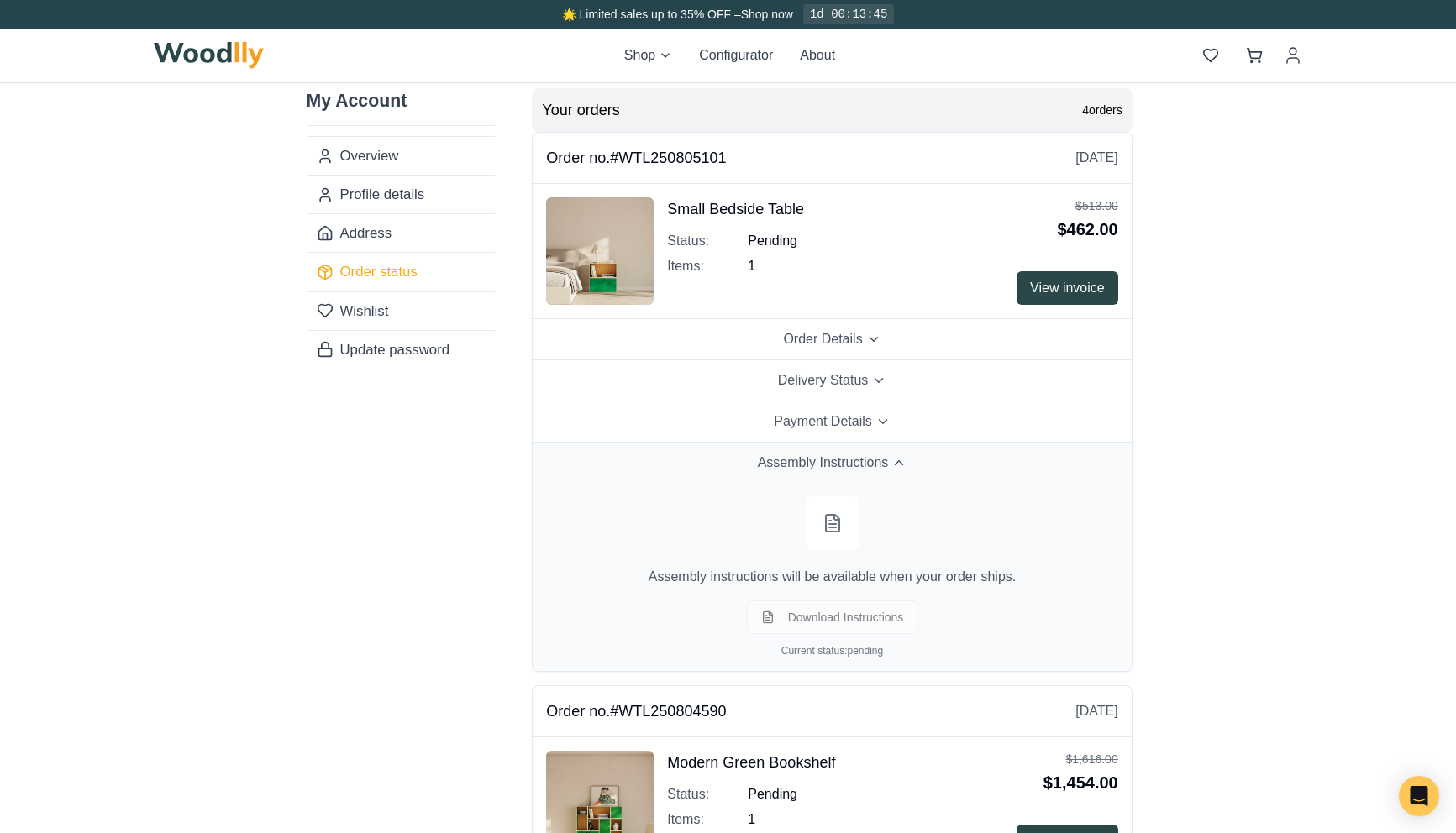
click at [995, 469] on button "Assembly Instructions" at bounding box center [832, 463] width 598 height 41
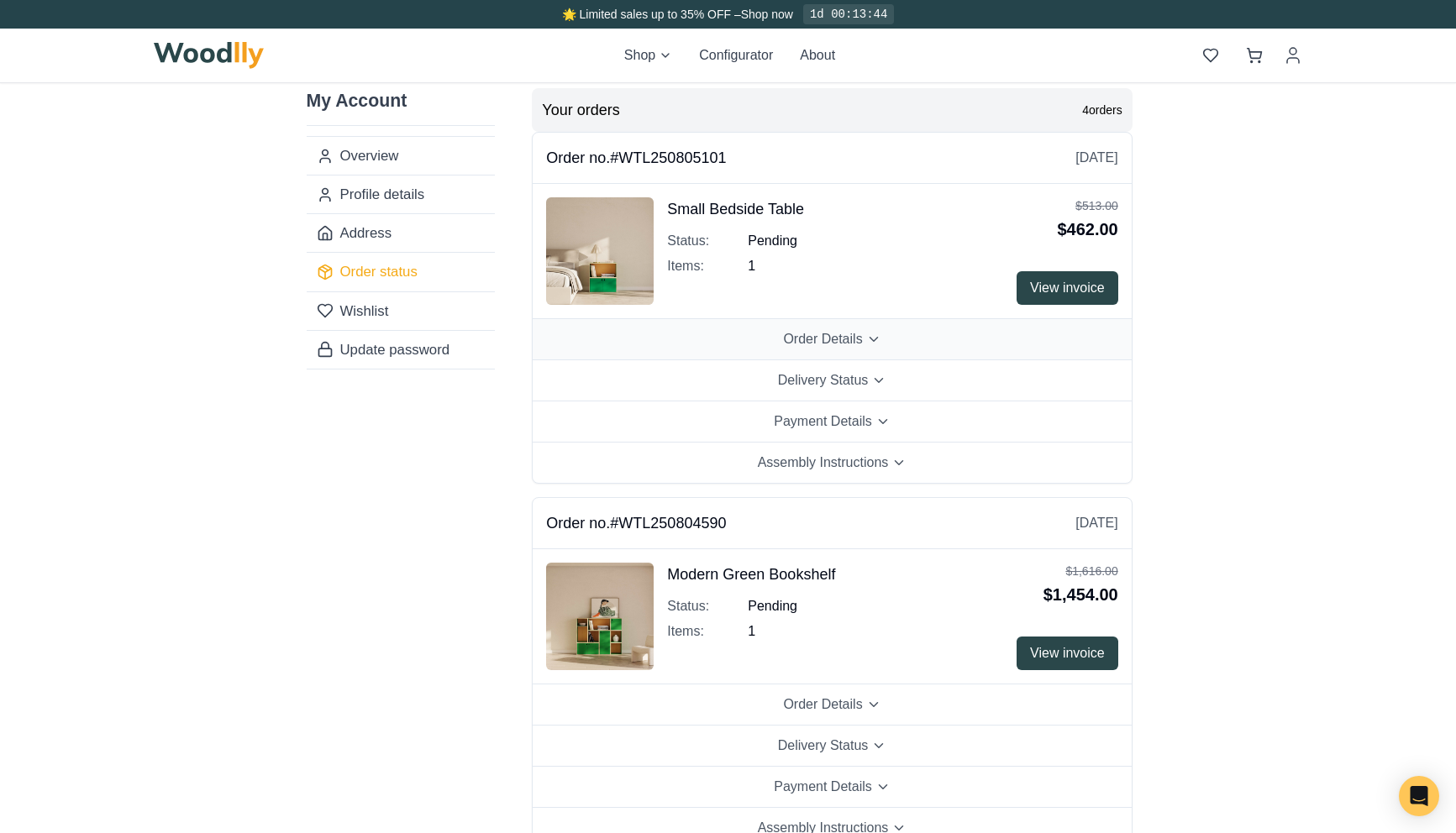
click at [884, 348] on button "Order Details" at bounding box center [832, 340] width 598 height 42
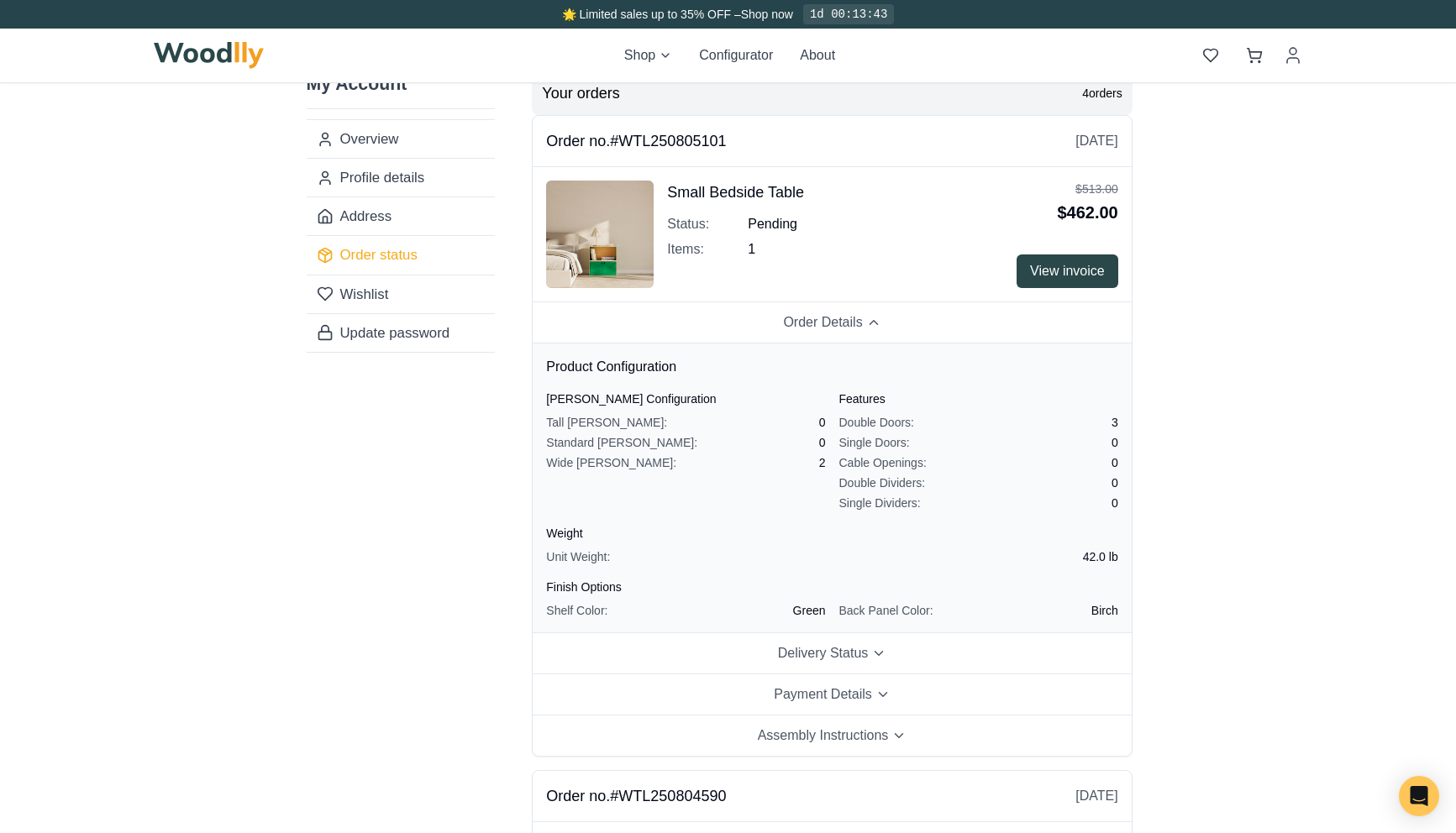
scroll to position [20, 0]
